Goal: Task Accomplishment & Management: Manage account settings

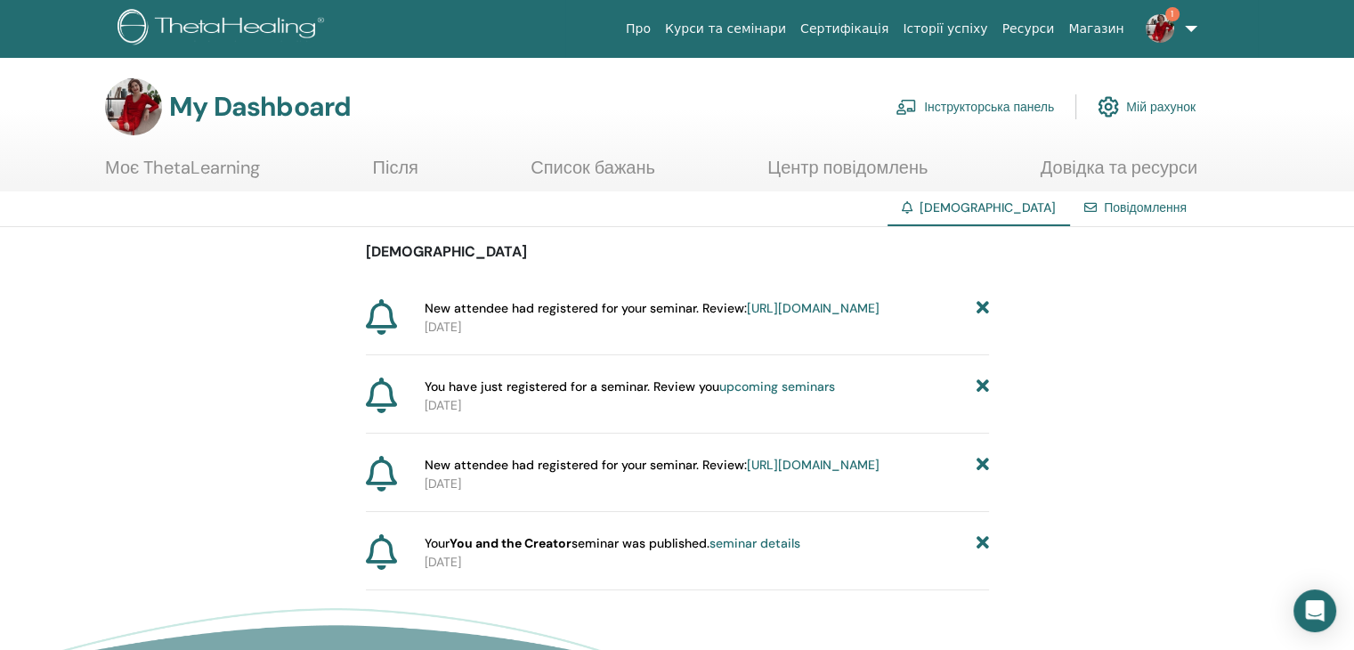
click at [1193, 28] on link "1" at bounding box center [1167, 28] width 73 height 57
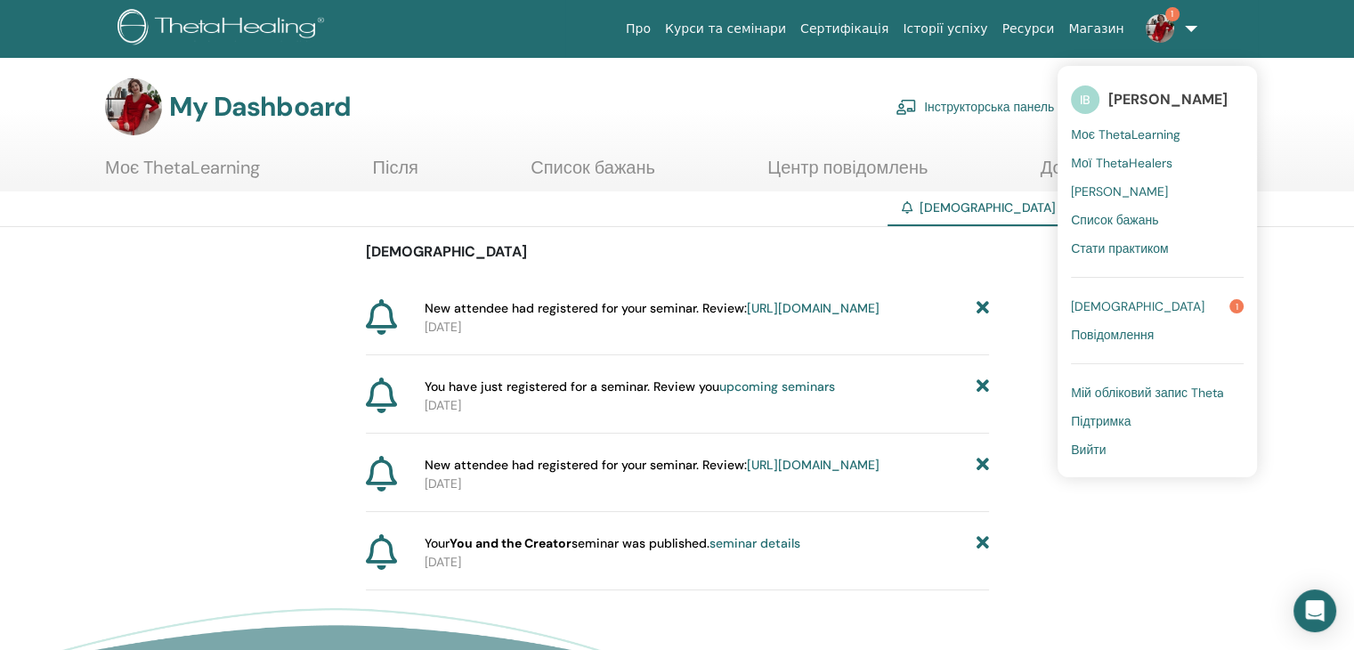
click at [1121, 332] on span "Повідомлення" at bounding box center [1112, 335] width 83 height 16
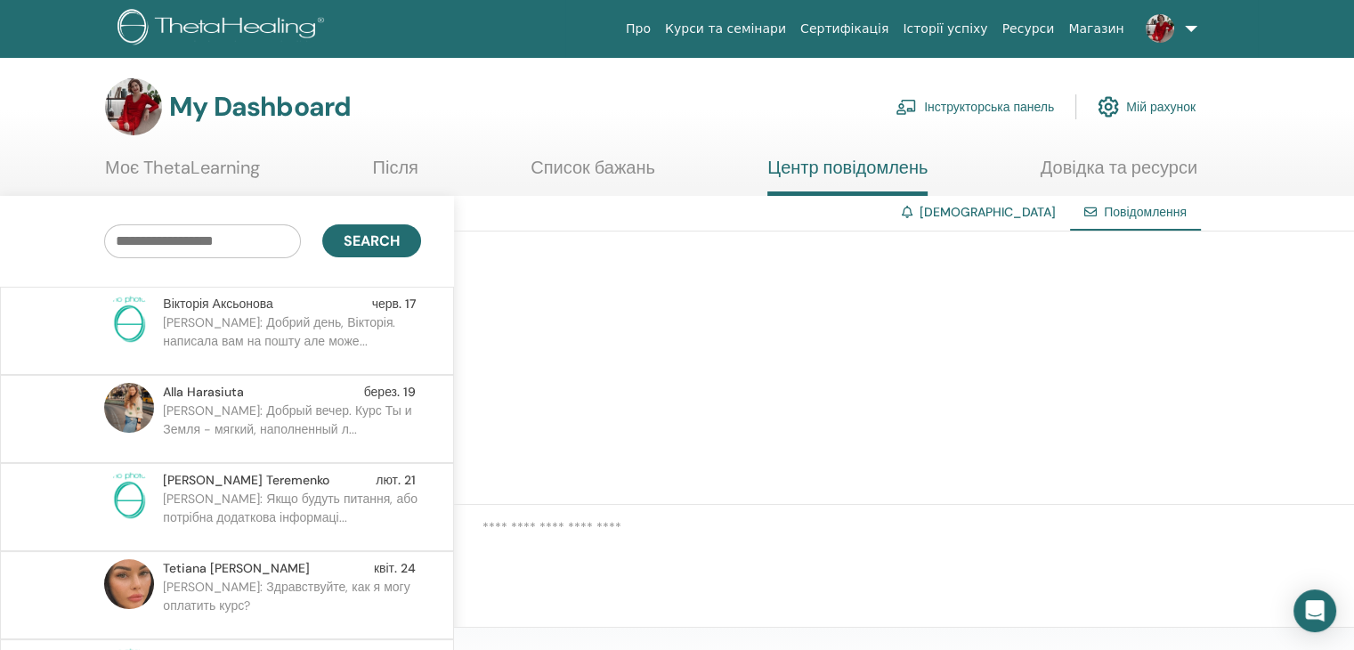
click at [1001, 109] on link "Інструкторська панель" at bounding box center [974, 106] width 158 height 39
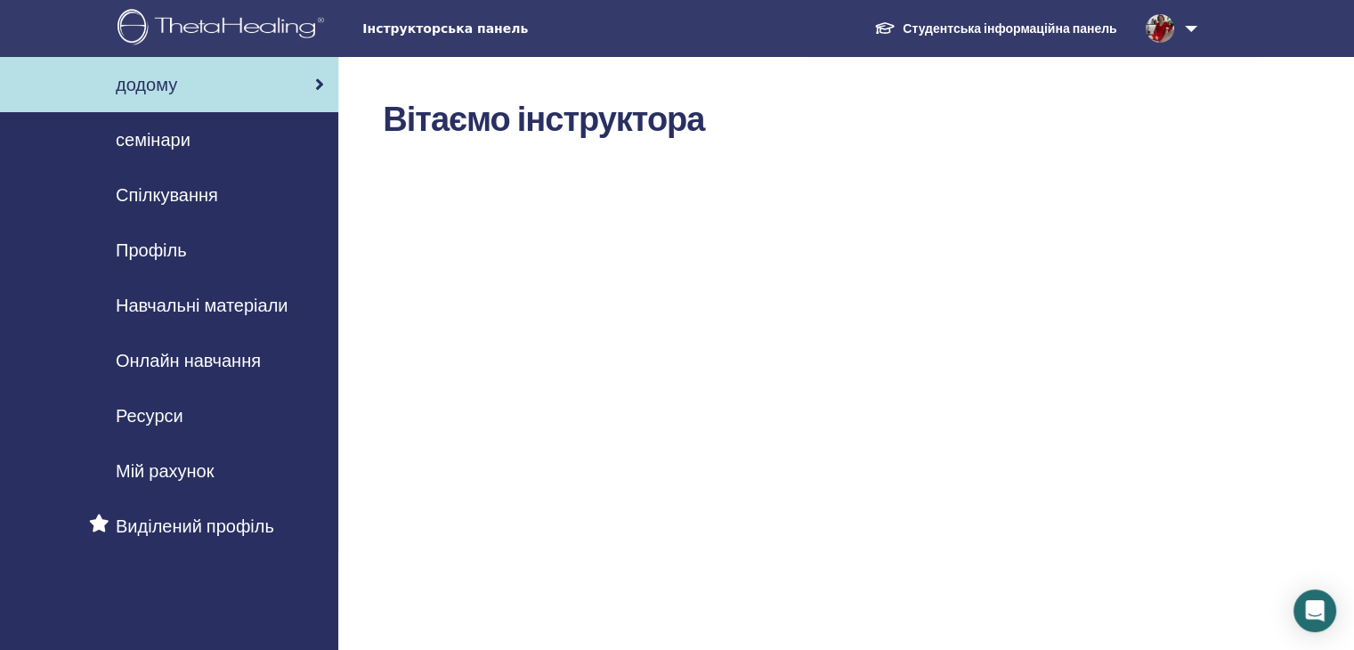
click at [156, 140] on span "семінари" at bounding box center [153, 139] width 75 height 27
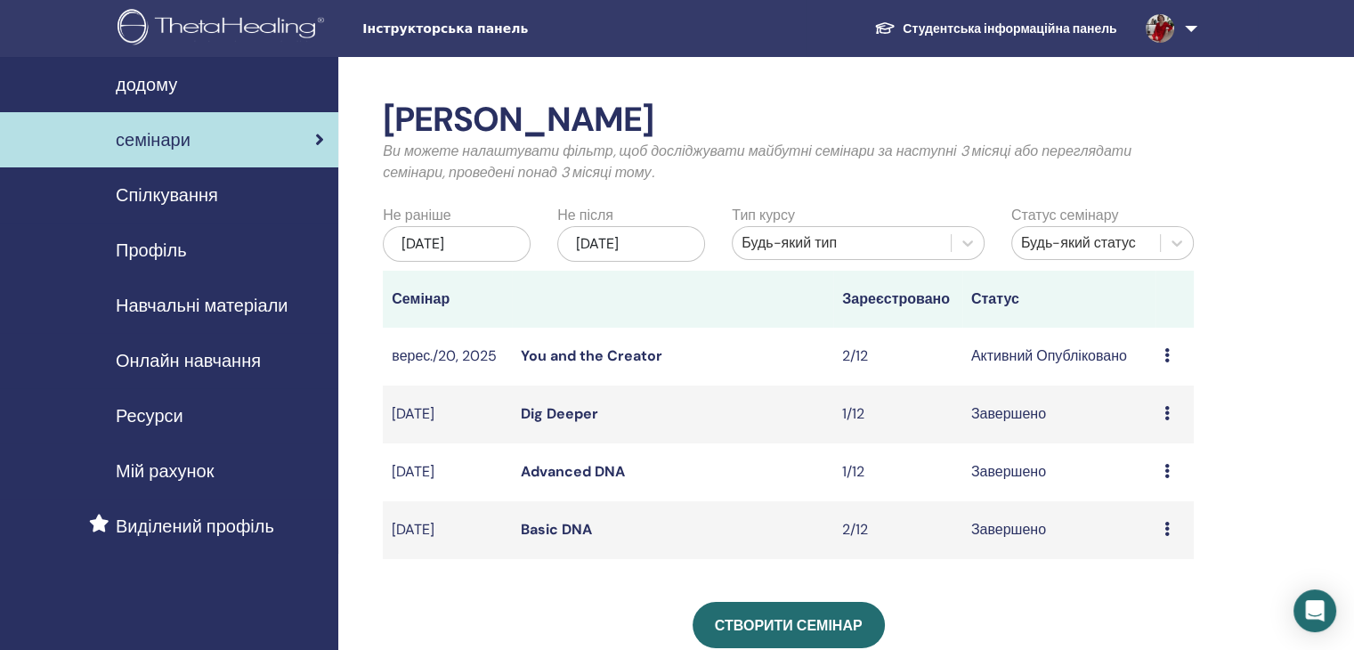
click at [1162, 358] on td "Попередній перегляд Редагувати Присутні Скасувати" at bounding box center [1174, 357] width 38 height 58
click at [1168, 364] on div "Попередній перегляд Редагувати Присутні Скасувати" at bounding box center [1174, 355] width 20 height 21
click at [1160, 432] on link "Присутні" at bounding box center [1150, 432] width 58 height 19
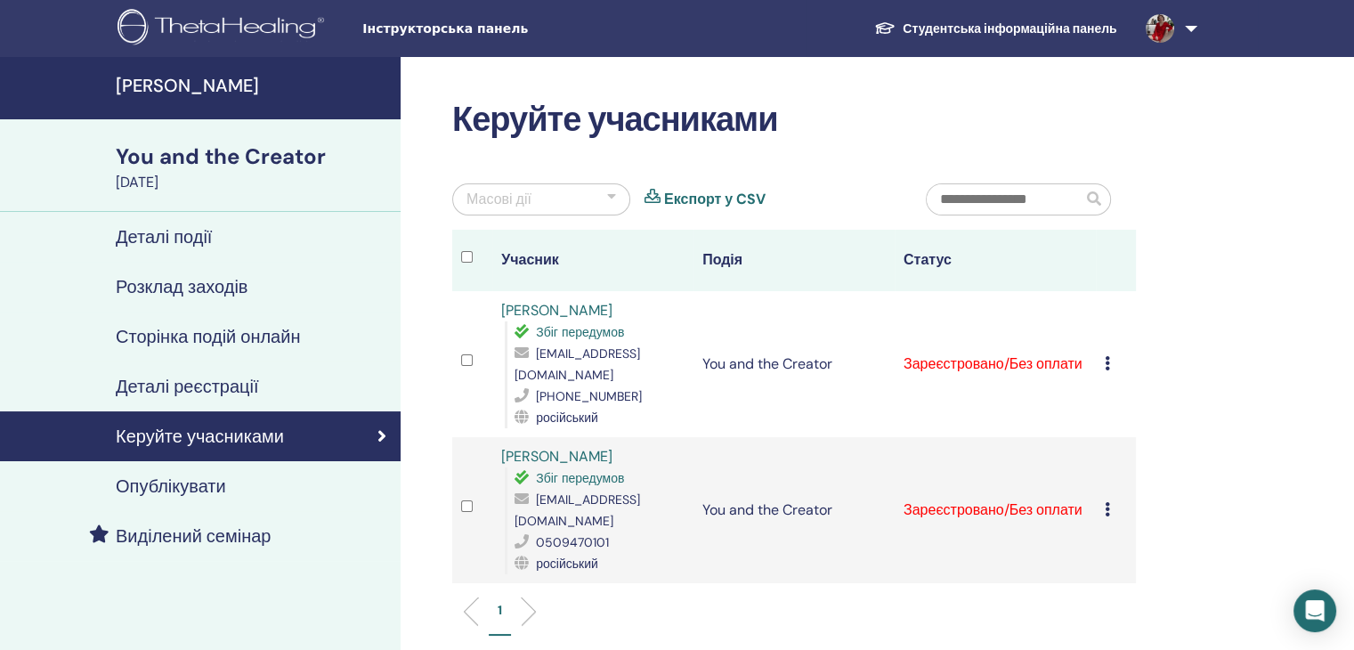
click at [1104, 356] on icon at bounding box center [1106, 363] width 5 height 14
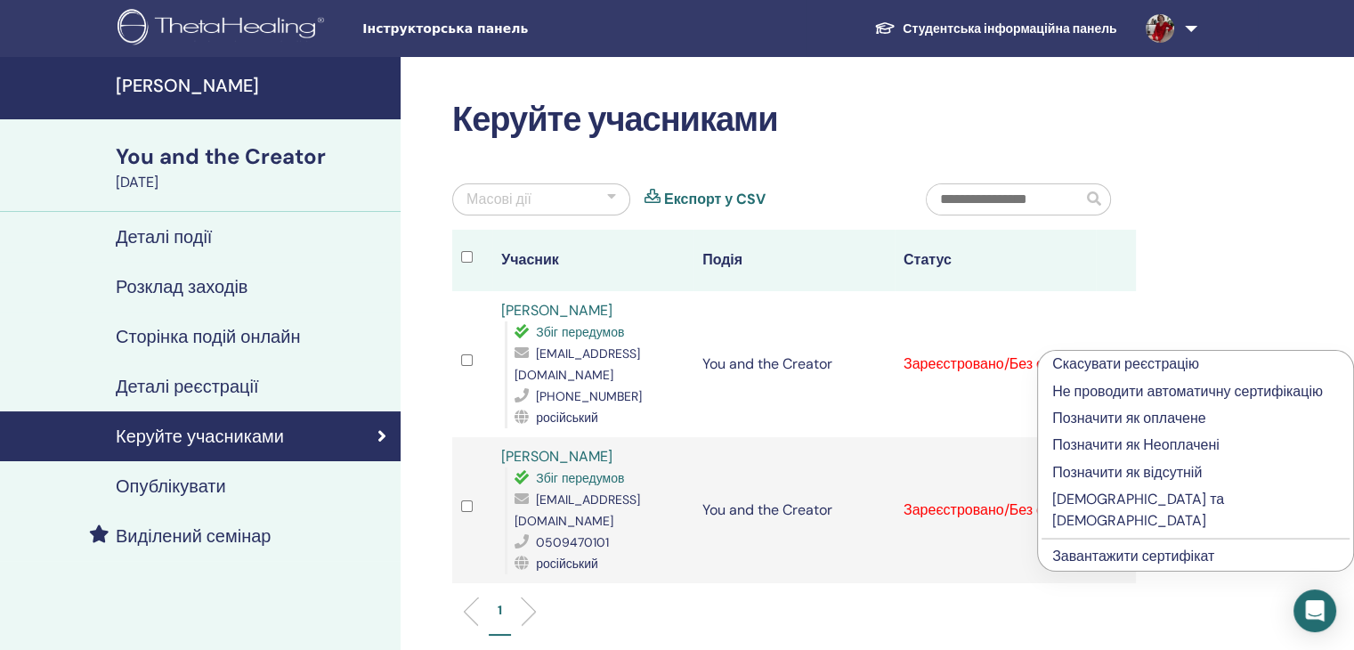
click at [1099, 413] on p "Позначити як оплачене" at bounding box center [1195, 418] width 287 height 21
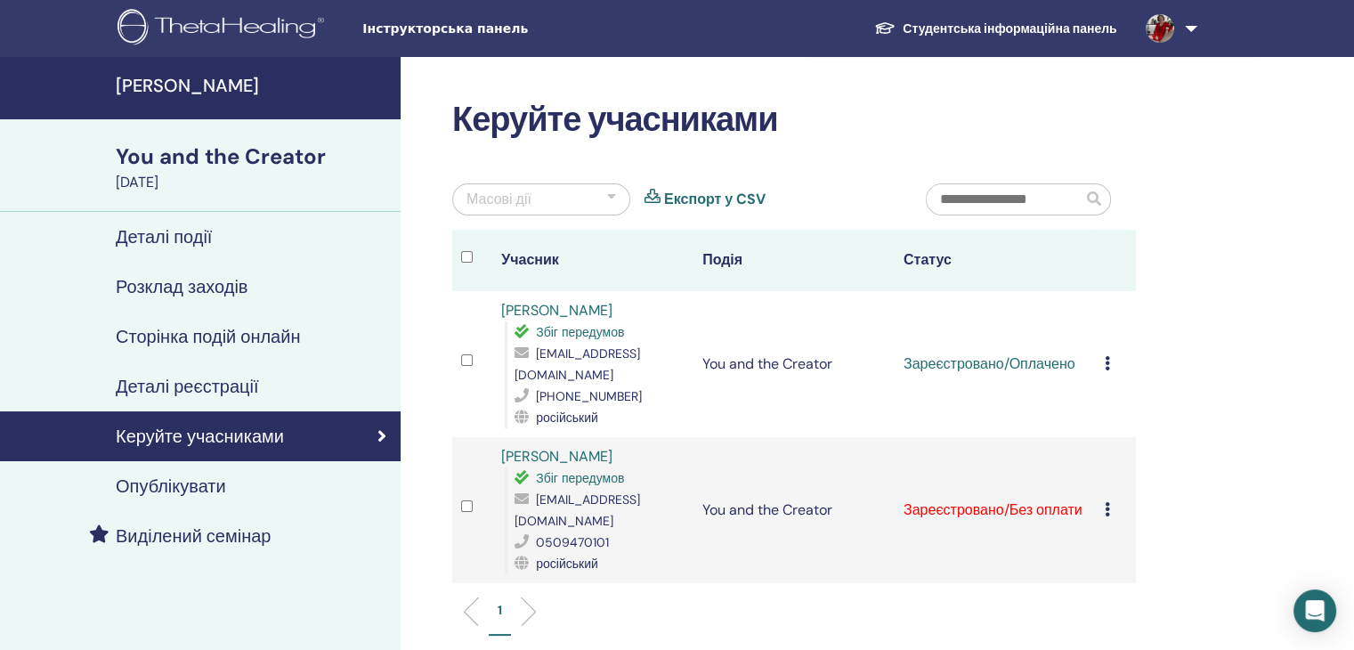
click at [1107, 502] on icon at bounding box center [1106, 509] width 5 height 14
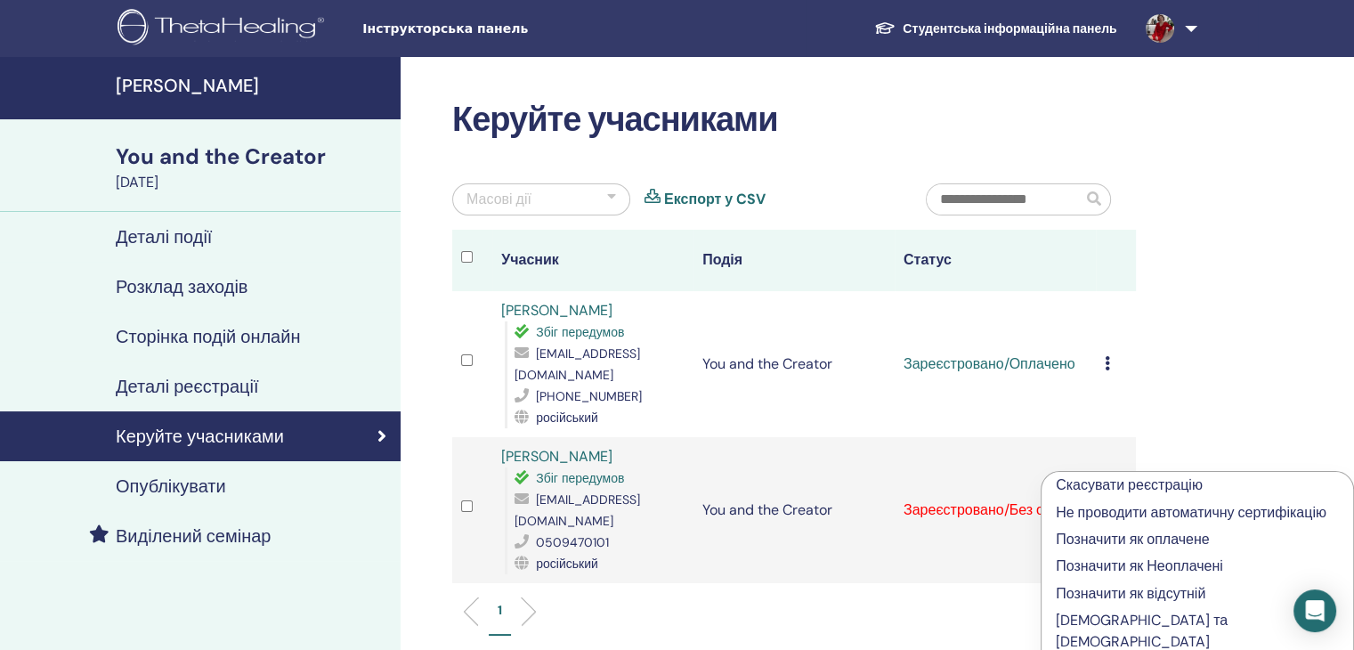
click at [1110, 535] on p "Позначити як оплачене" at bounding box center [1197, 539] width 283 height 21
